Goal: Navigation & Orientation: Find specific page/section

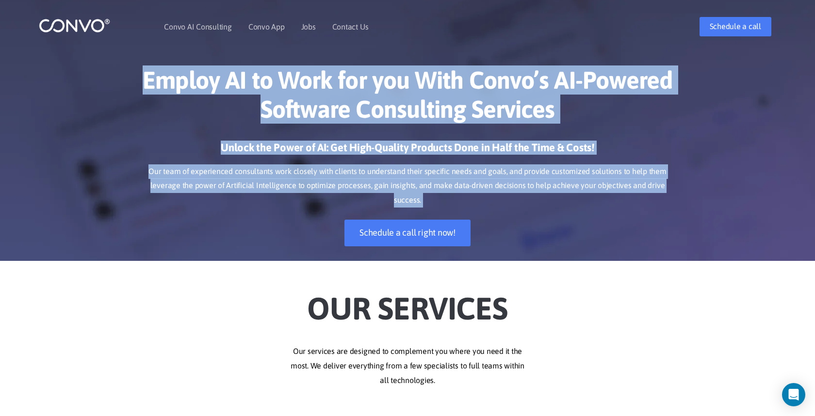
drag, startPoint x: 112, startPoint y: 82, endPoint x: 596, endPoint y: 213, distance: 501.1
click at [595, 212] on div "Employ AI to Work for you With Convo’s AI-Powered Software Consulting Services …" at bounding box center [407, 156] width 815 height 210
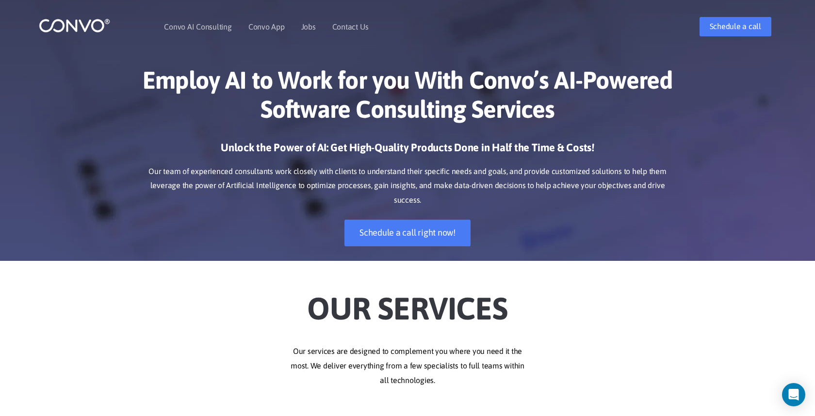
click at [596, 213] on div "Unlock the Power of AI: Get High-Quality Products Done in Half the Time & Costs…" at bounding box center [407, 201] width 538 height 120
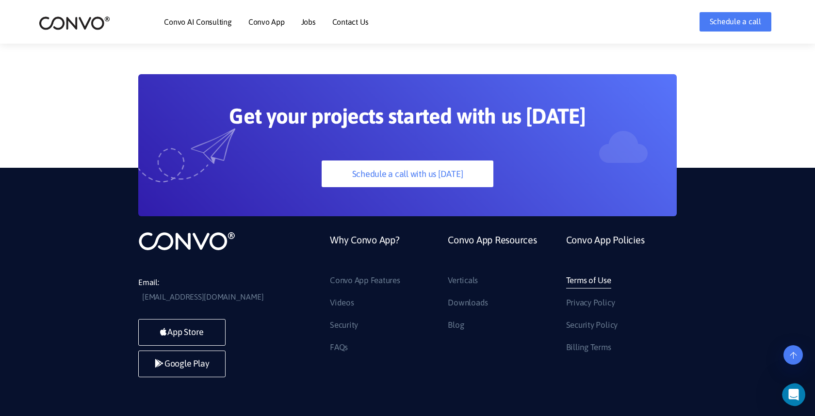
scroll to position [2644, 0]
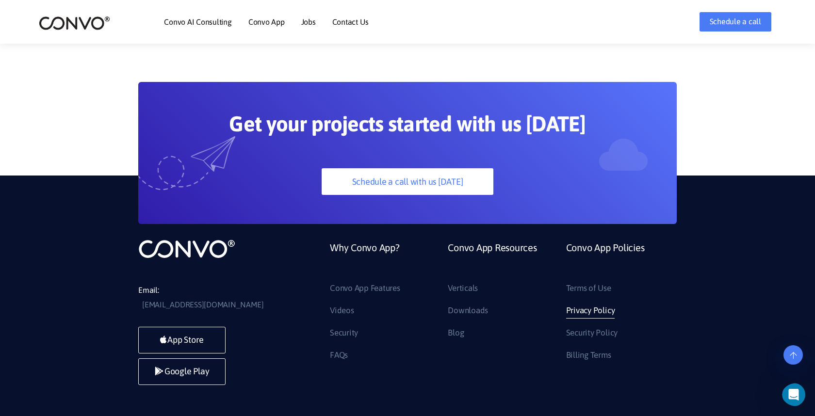
click at [587, 303] on link "Privacy Policy" at bounding box center [590, 311] width 49 height 16
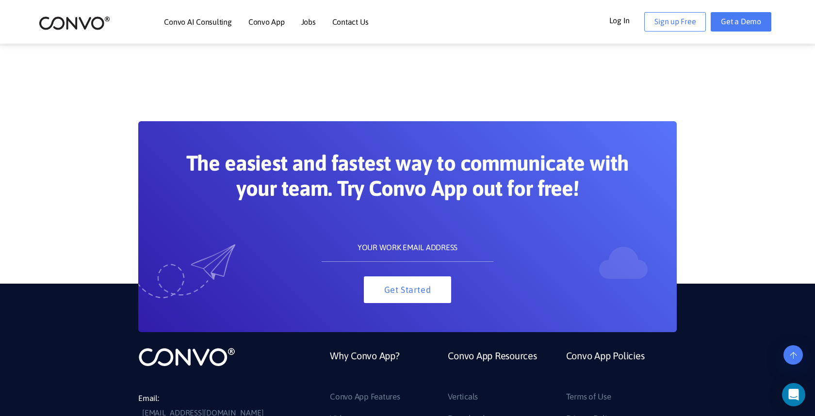
scroll to position [3700, 0]
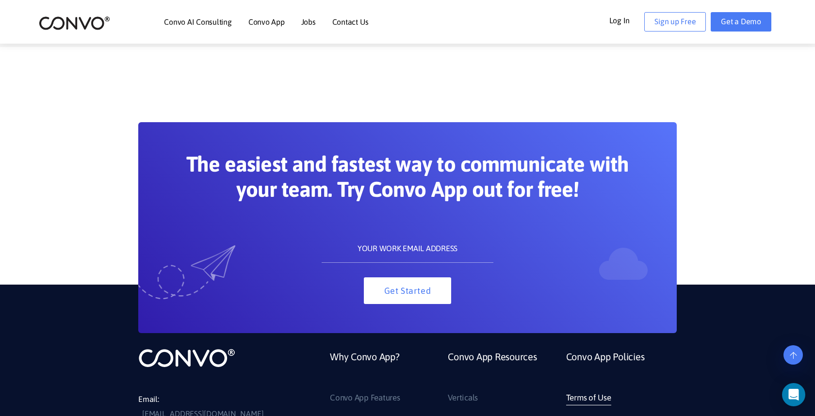
click at [587, 390] on link "Terms of Use" at bounding box center [588, 398] width 45 height 16
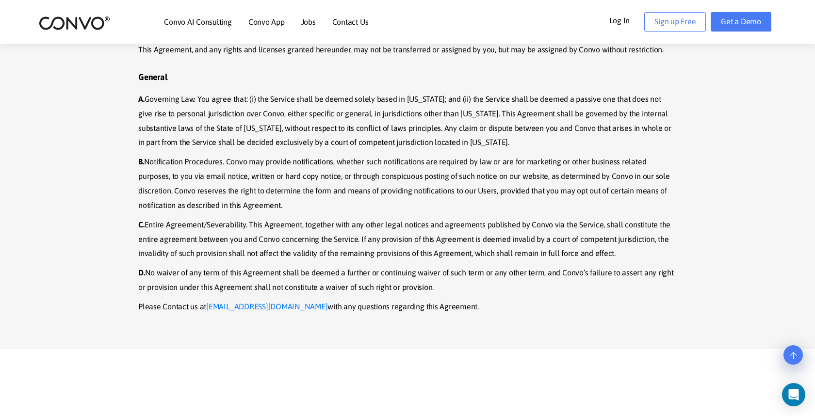
scroll to position [3986, 0]
